Goal: Information Seeking & Learning: Learn about a topic

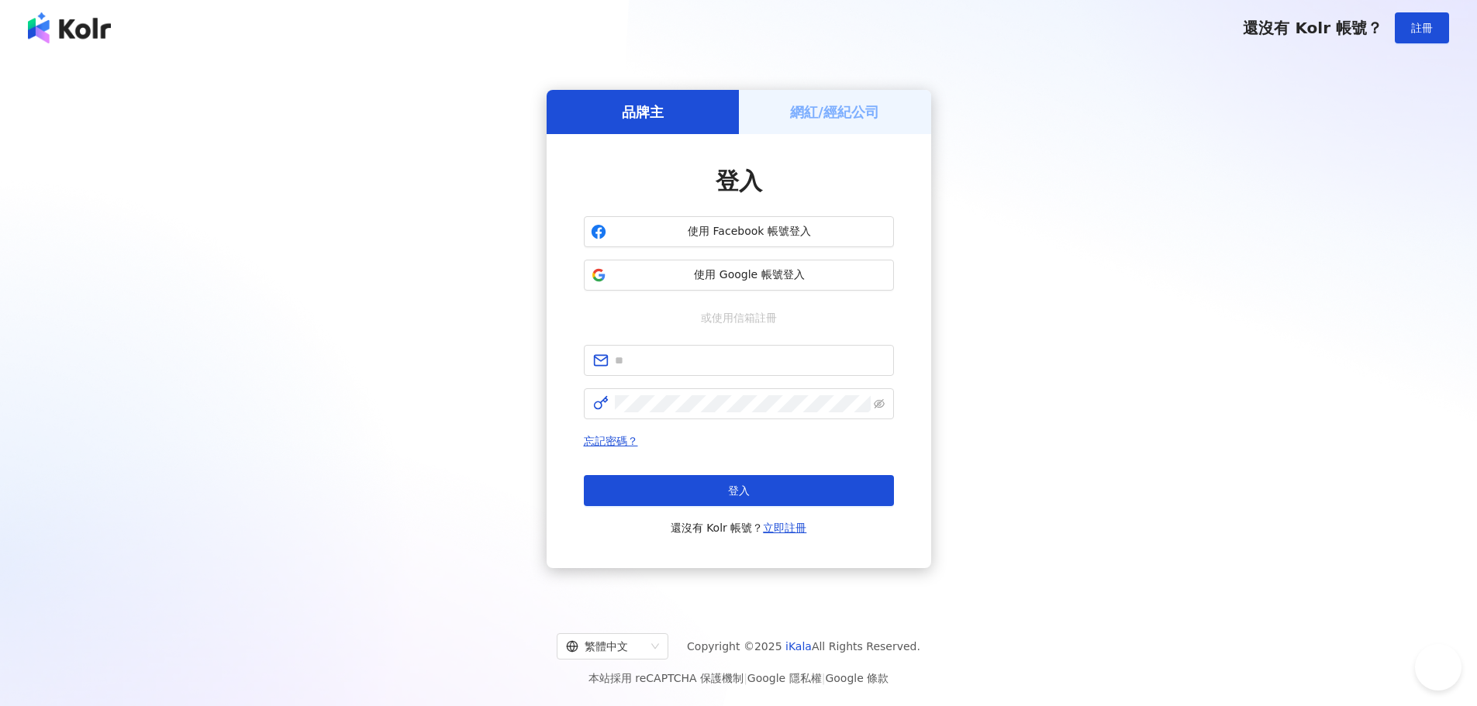
click at [792, 274] on span "使用 Google 帳號登入" at bounding box center [750, 276] width 275 height 16
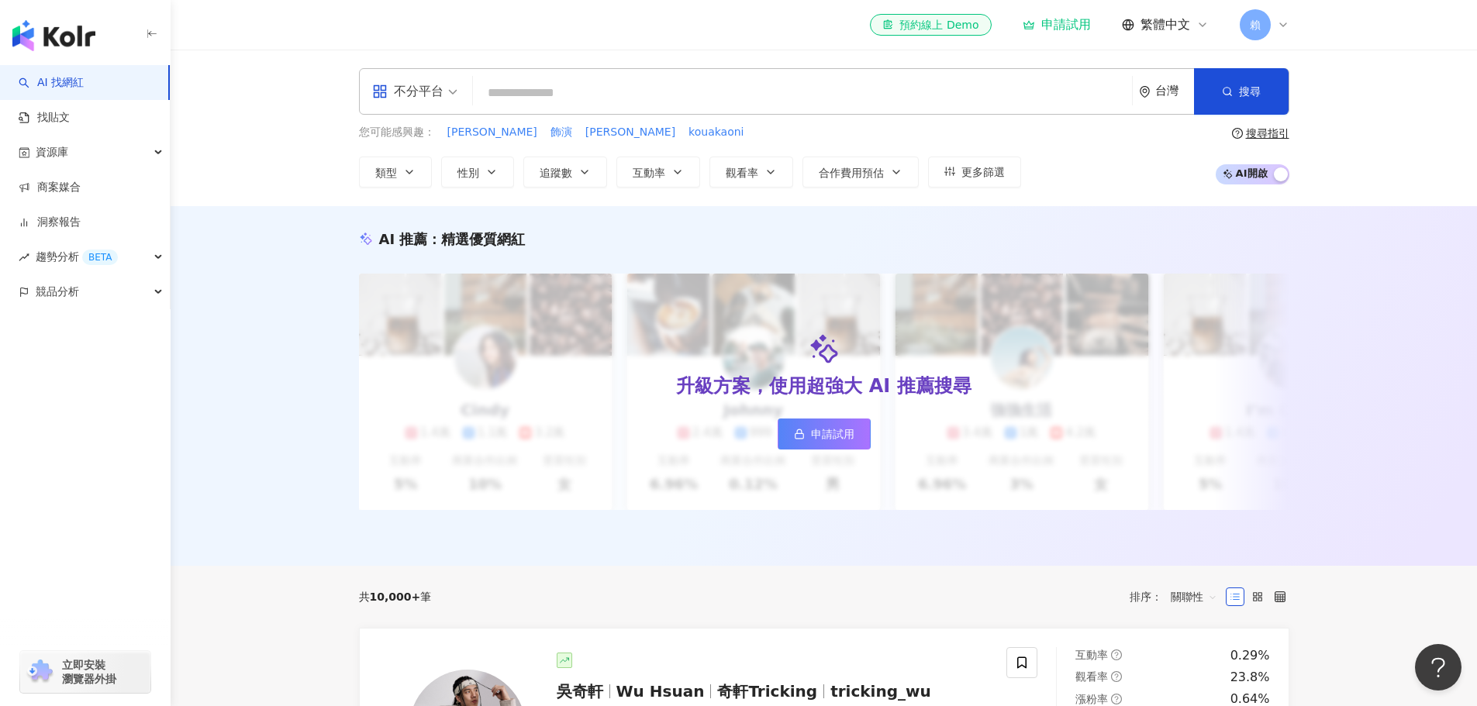
click at [605, 98] on input "search" at bounding box center [802, 92] width 647 height 29
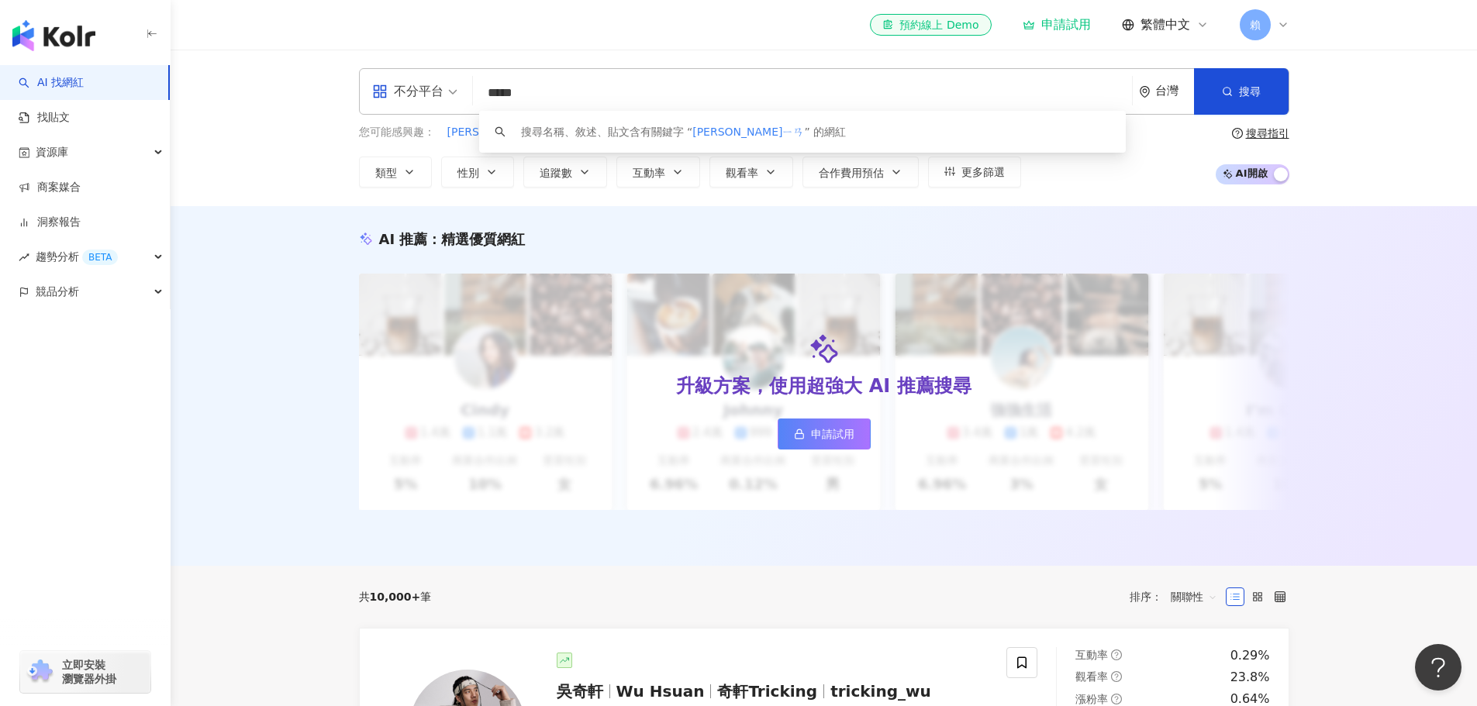
type input "***"
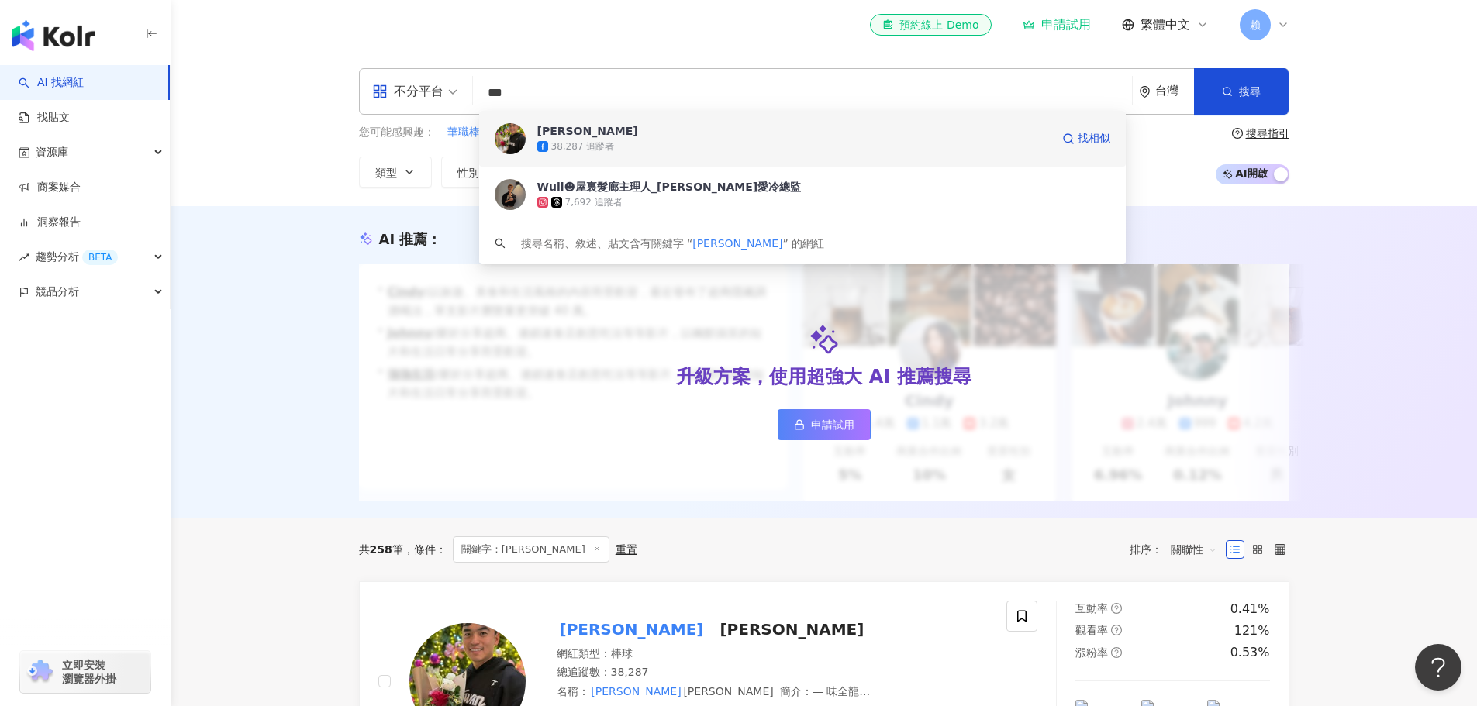
click at [560, 147] on div "38,287 追蹤者" at bounding box center [583, 146] width 64 height 13
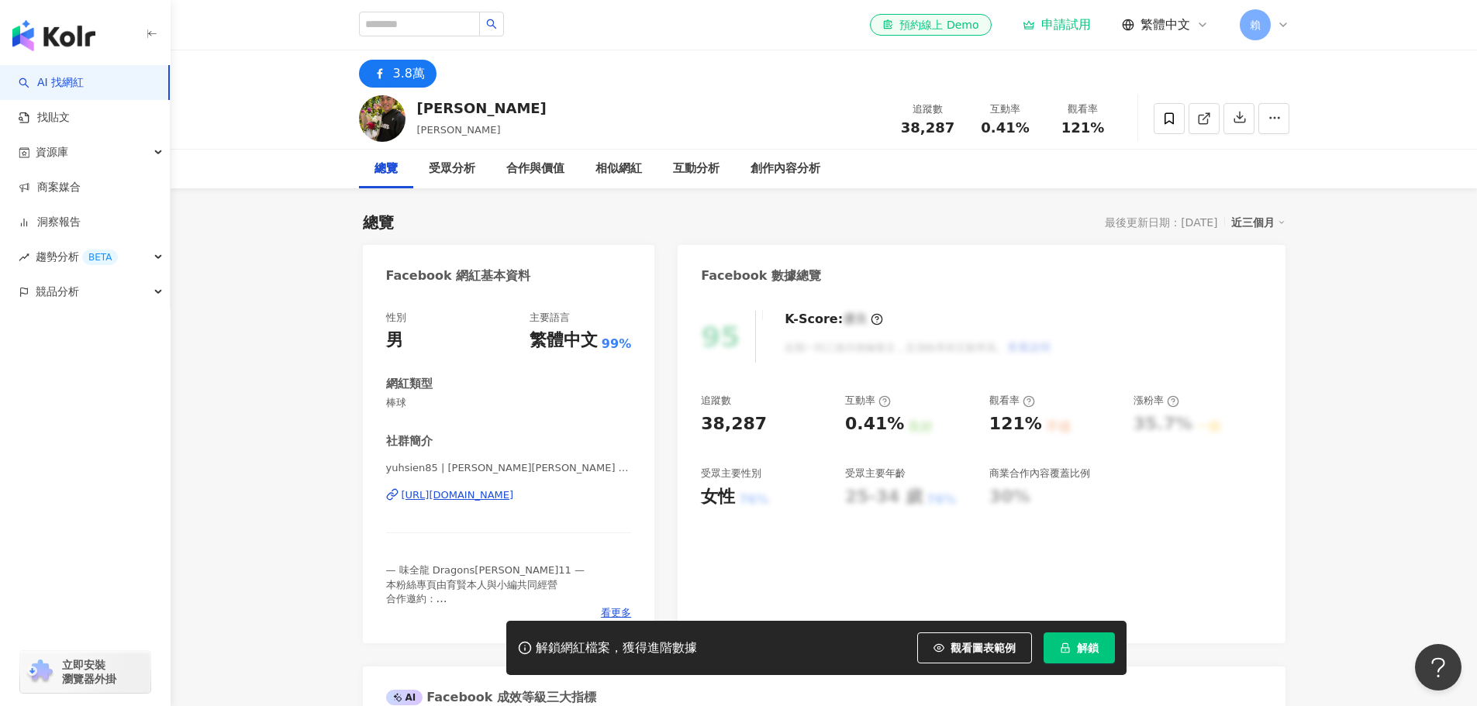
drag, startPoint x: 1401, startPoint y: 485, endPoint x: 1377, endPoint y: 471, distance: 28.2
click at [425, 174] on div "受眾分析" at bounding box center [452, 169] width 78 height 39
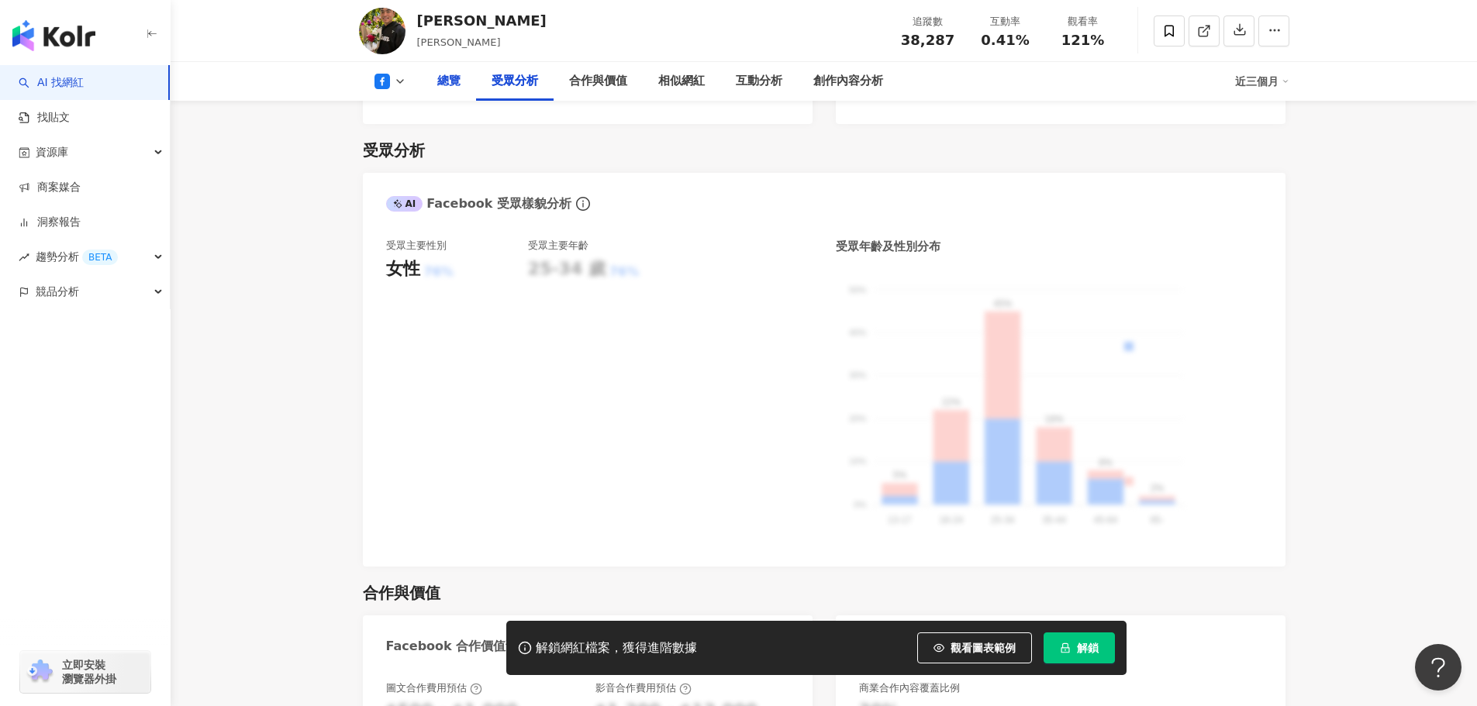
click at [428, 90] on div "總覽" at bounding box center [449, 81] width 54 height 39
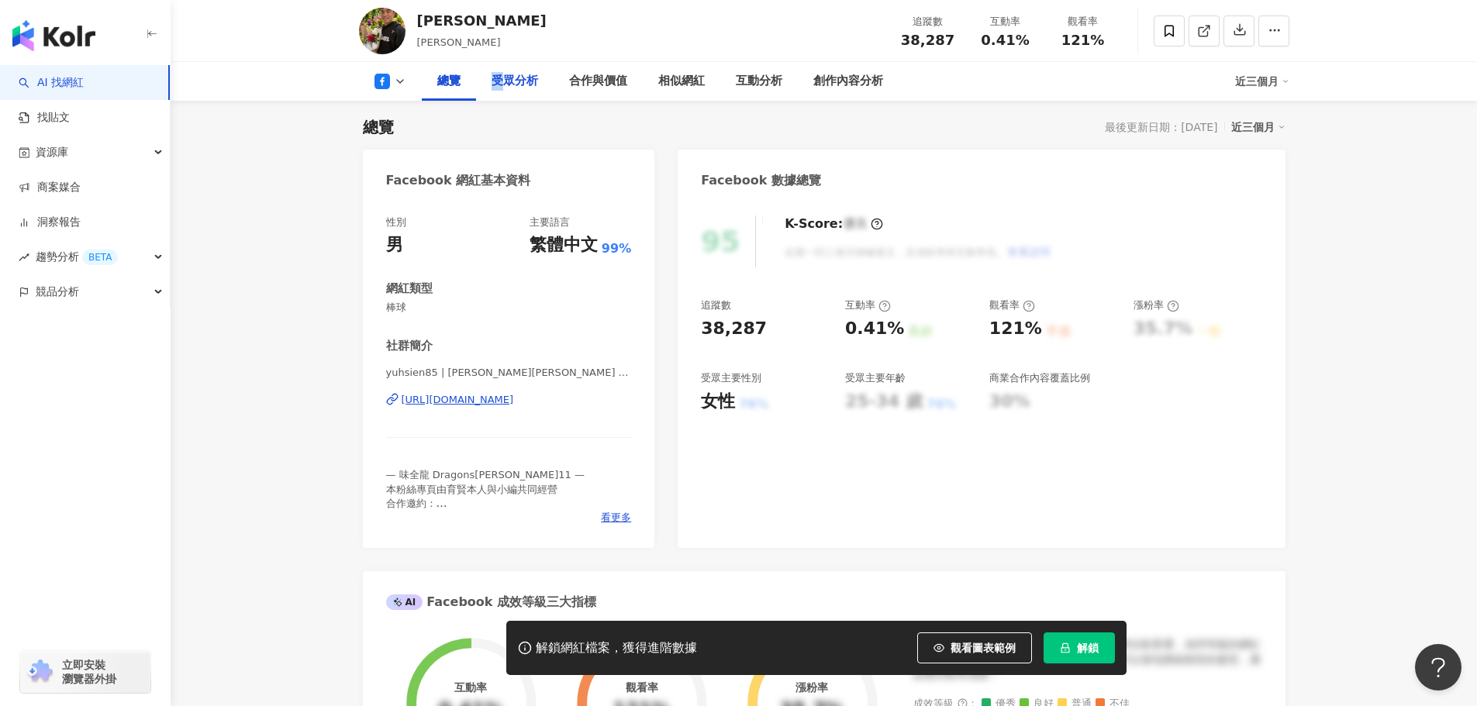
click at [498, 87] on div "受眾分析" at bounding box center [515, 81] width 47 height 19
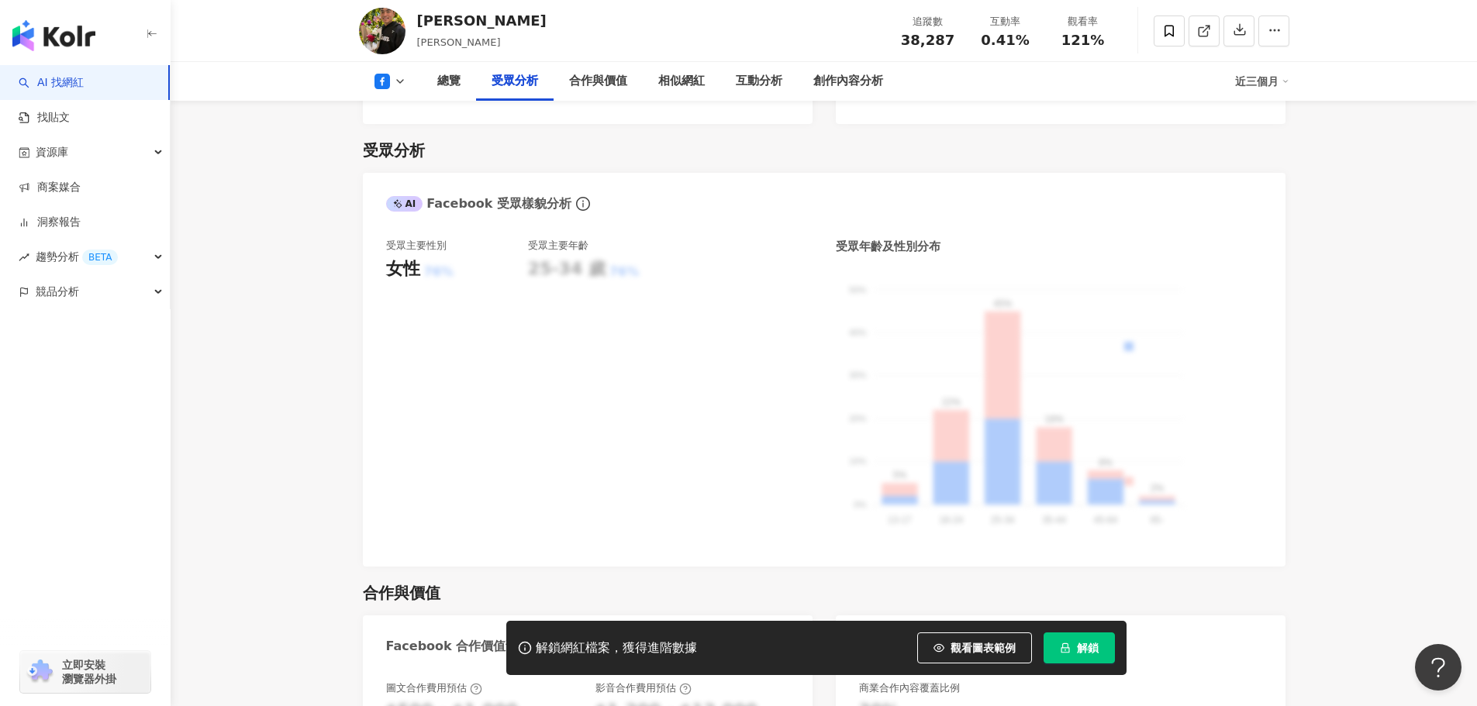
click at [459, 81] on div "總覽" at bounding box center [448, 81] width 23 height 19
